Goal: Find specific page/section: Find specific page/section

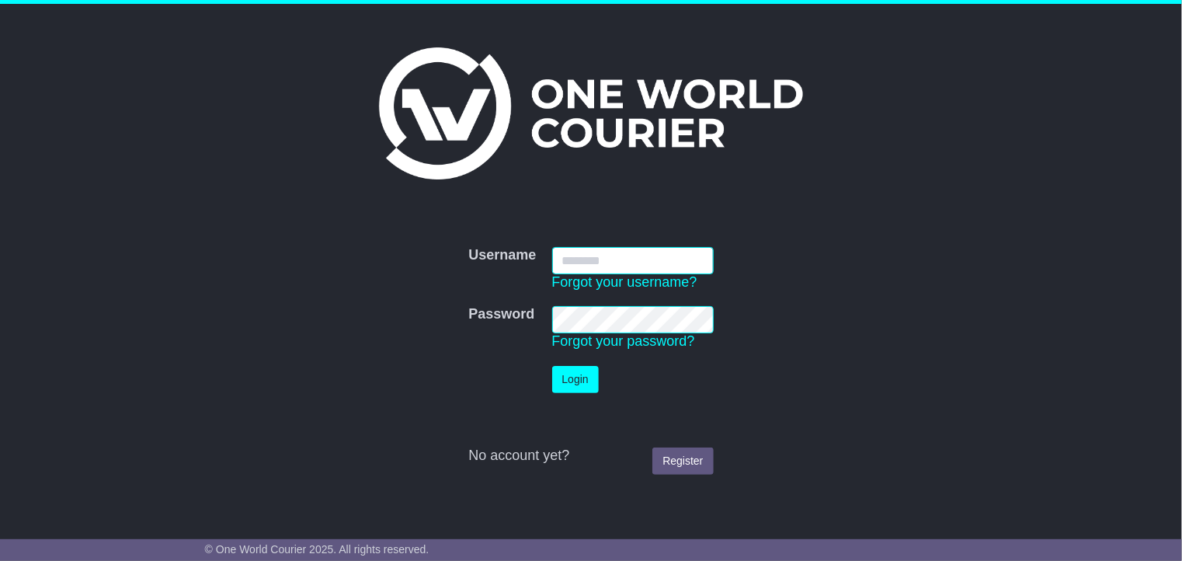
type input "**********"
click at [572, 371] on button "Login" at bounding box center [575, 379] width 47 height 27
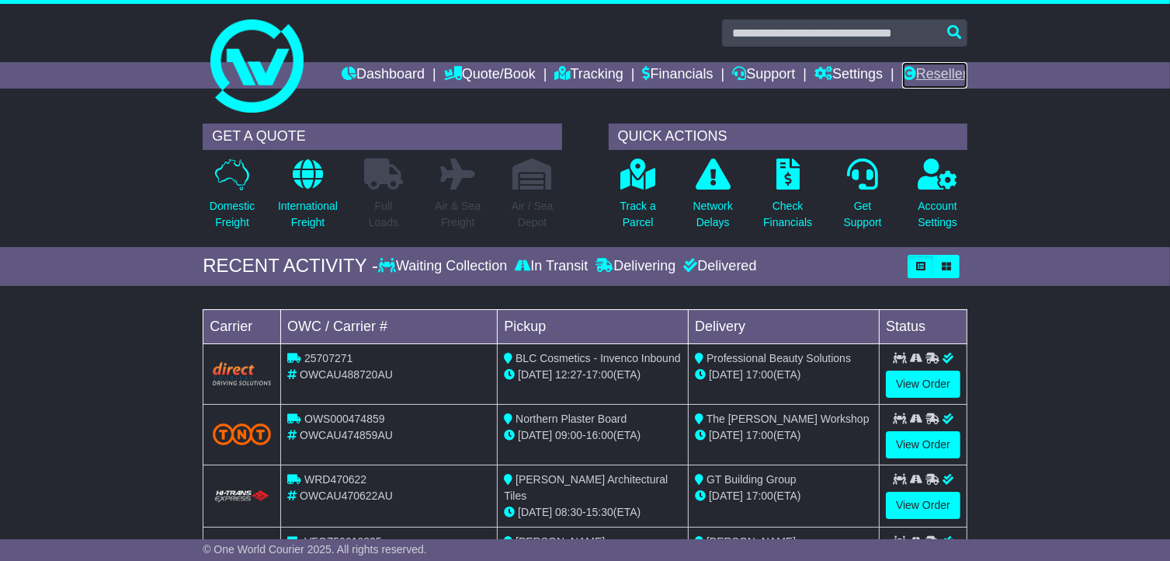
click at [944, 68] on link "Reseller" at bounding box center [934, 75] width 65 height 26
